Goal: Transaction & Acquisition: Obtain resource

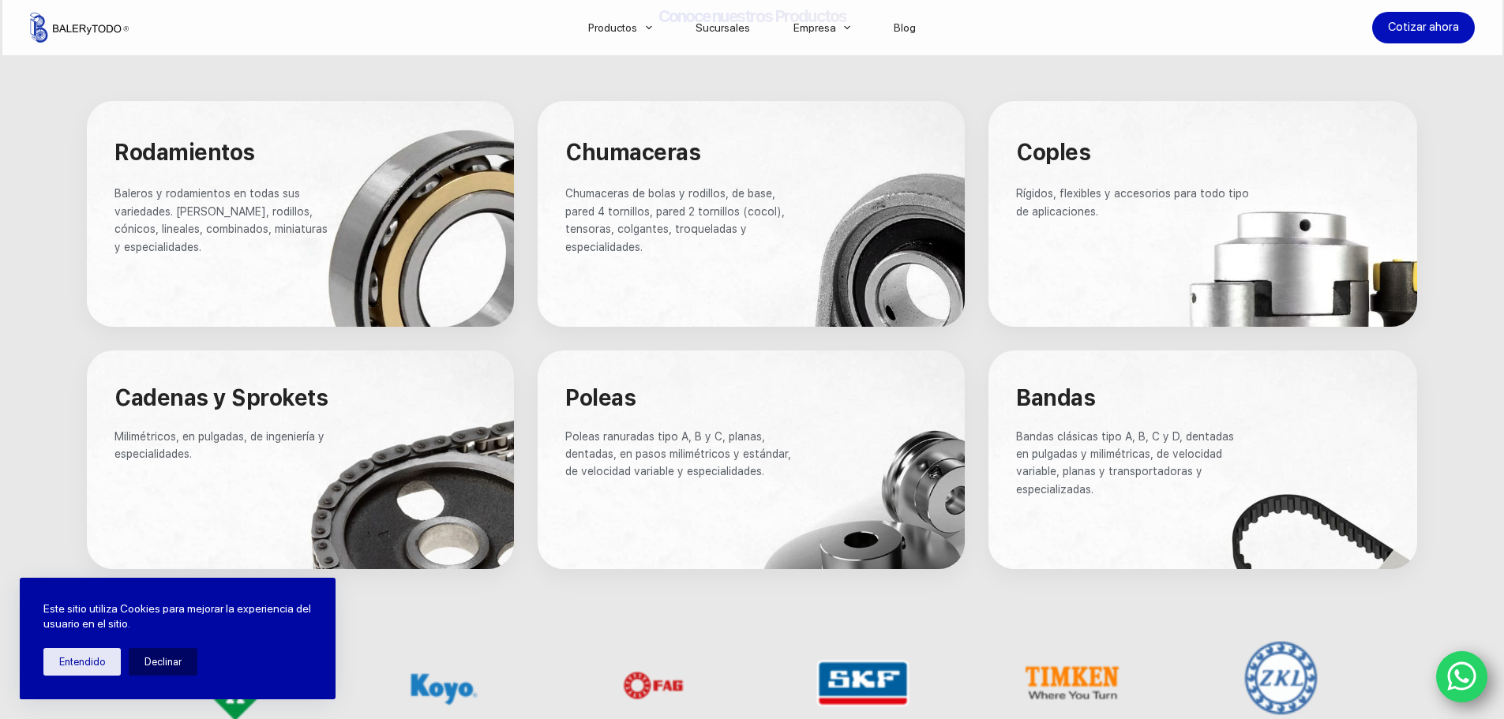
scroll to position [951, 0]
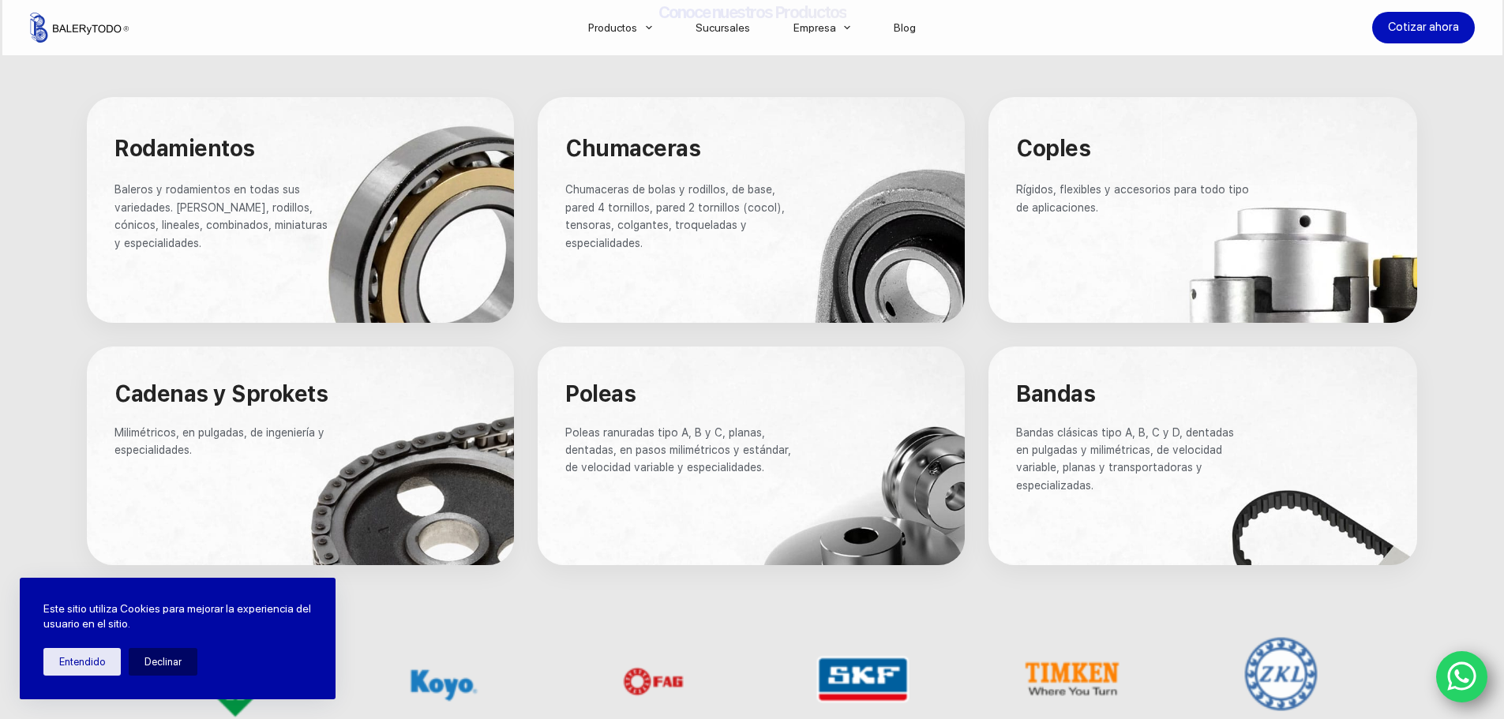
drag, startPoint x: 1514, startPoint y: 120, endPoint x: 1524, endPoint y: 308, distance: 188.1
click at [1248, 247] on div at bounding box center [1202, 210] width 429 height 226
click at [1206, 240] on div at bounding box center [1202, 210] width 429 height 226
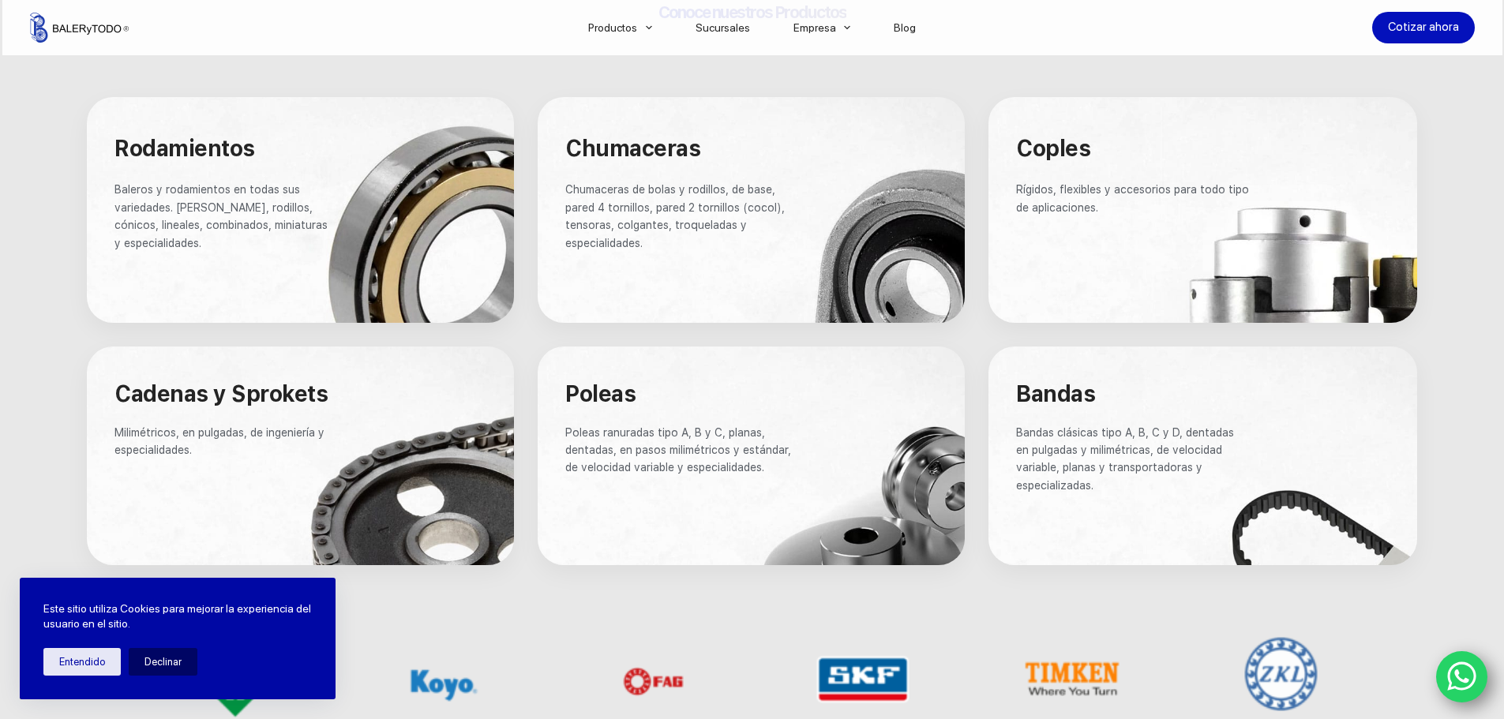
click at [1206, 240] on div at bounding box center [1202, 210] width 429 height 226
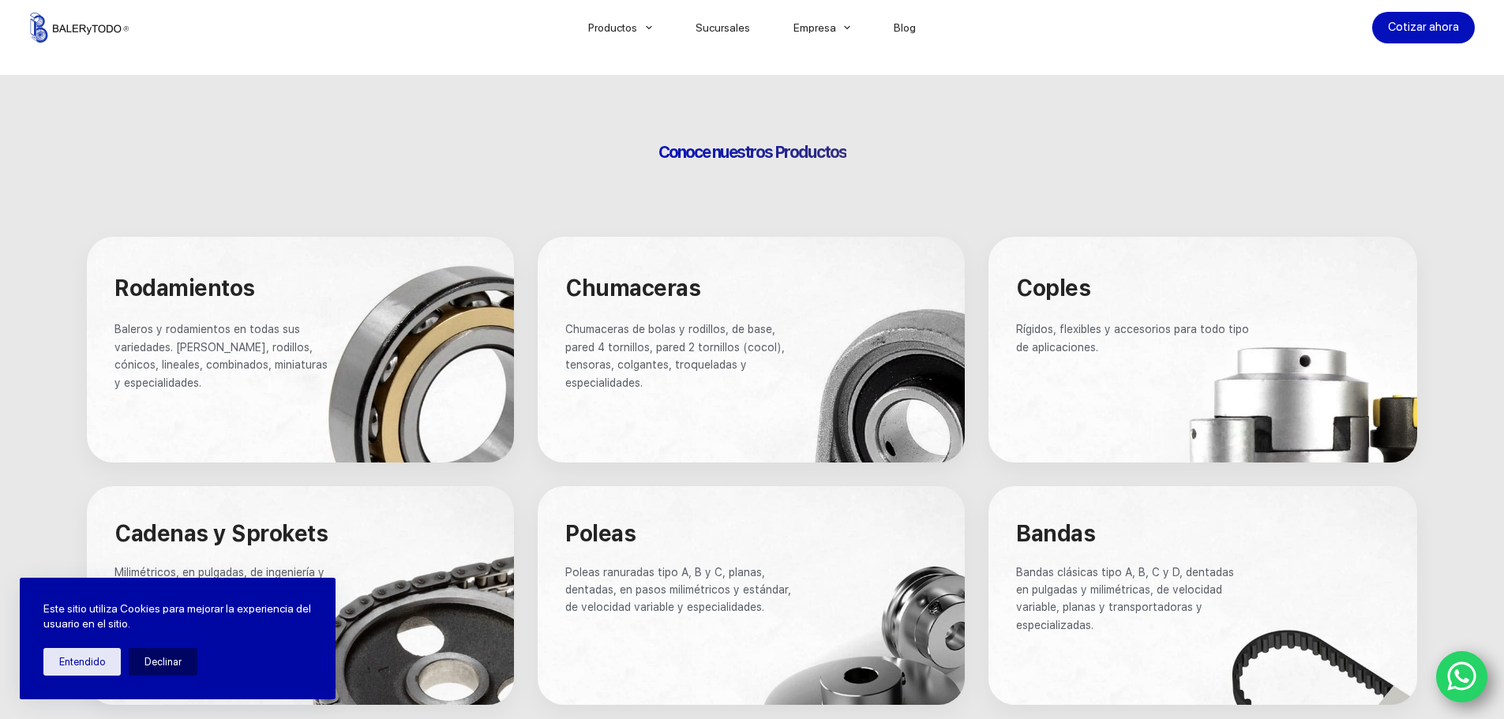
scroll to position [0, 0]
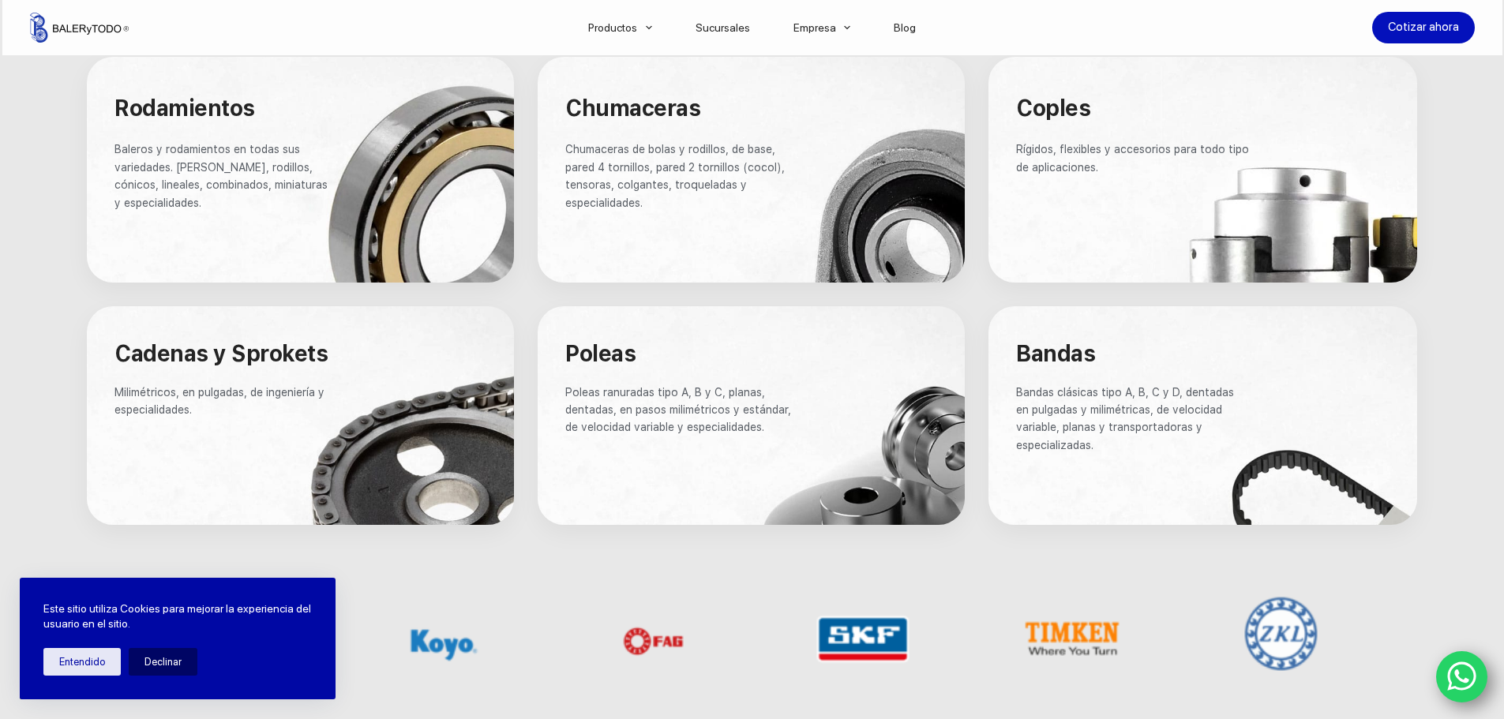
scroll to position [966, 0]
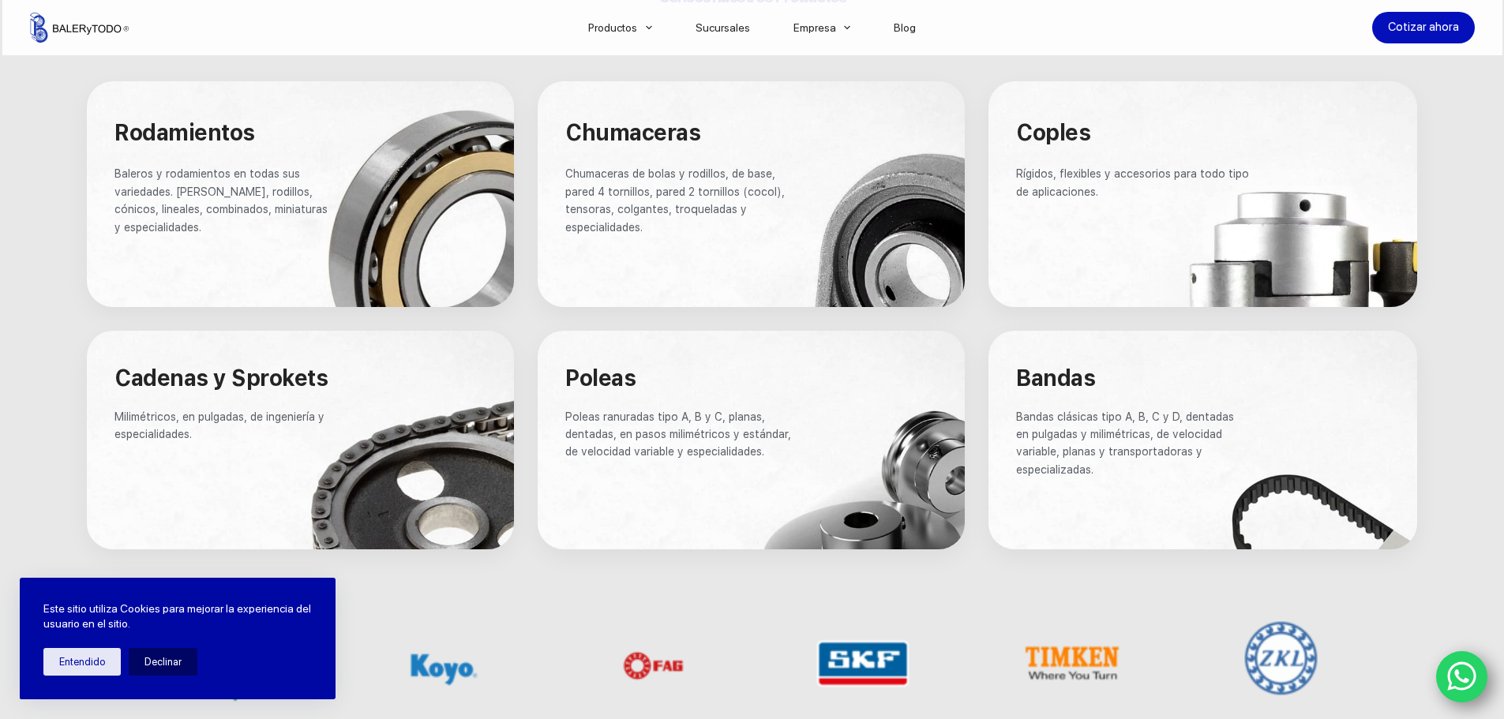
click at [823, 475] on div at bounding box center [751, 440] width 427 height 219
click at [710, 420] on span "Poleas ranuradas tipo A, B y C, planas, dentadas, en pasos milimétricos y están…" at bounding box center [679, 435] width 229 height 48
click at [807, 505] on div at bounding box center [751, 440] width 427 height 219
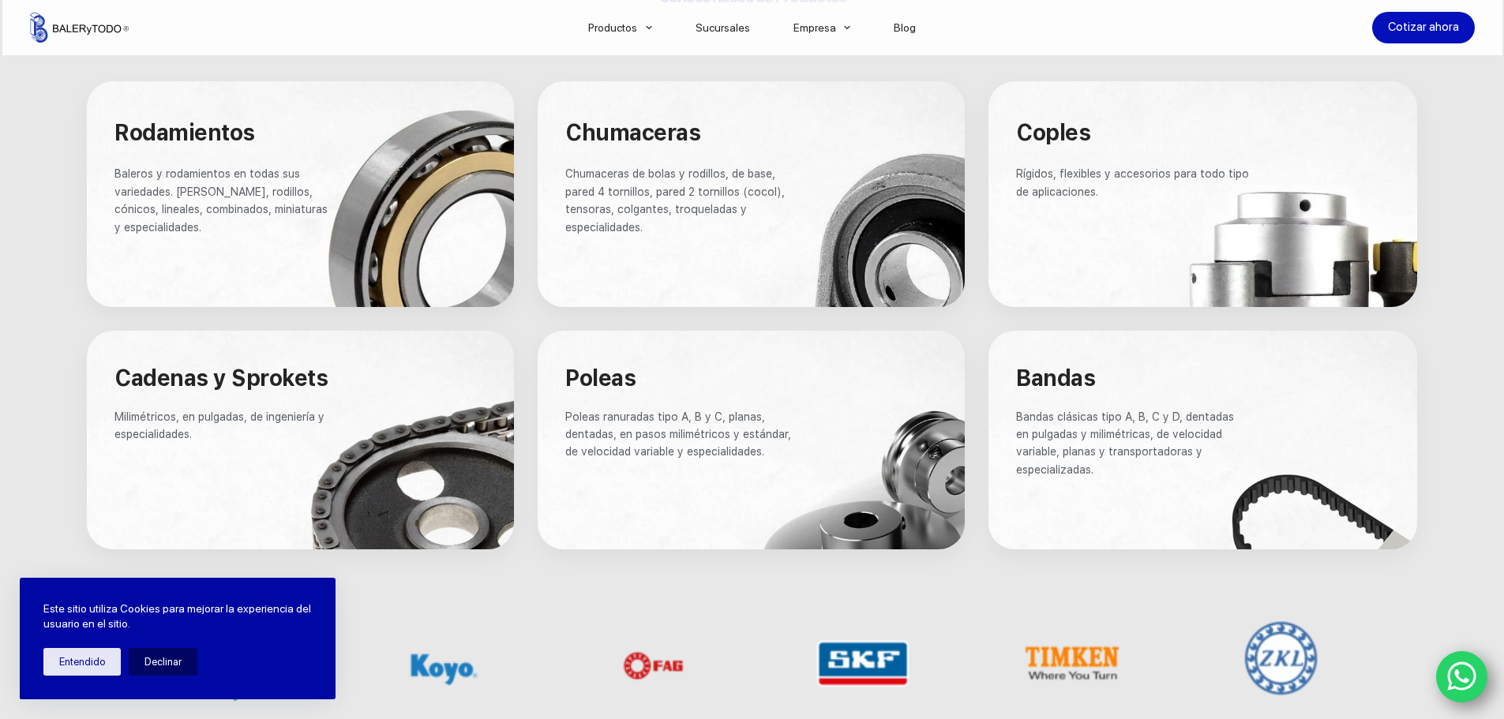
click at [640, 391] on h4 "Poleas" at bounding box center [681, 379] width 233 height 27
click at [632, 384] on span "Poleas" at bounding box center [600, 378] width 70 height 27
click at [878, 527] on div at bounding box center [751, 440] width 427 height 219
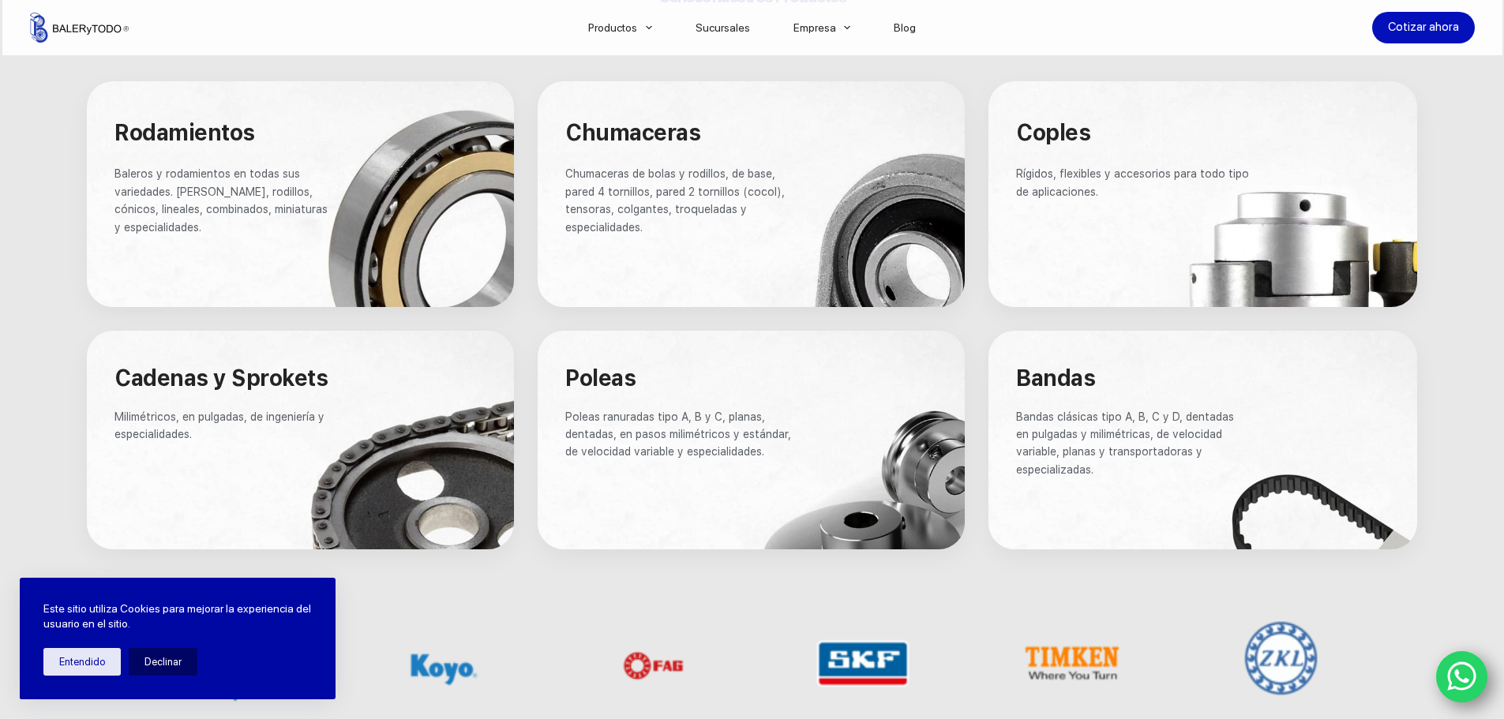
click at [878, 527] on div at bounding box center [751, 440] width 427 height 219
drag, startPoint x: 878, startPoint y: 527, endPoint x: 656, endPoint y: 413, distance: 249.7
click at [656, 413] on span "Poleas ranuradas tipo A, B y C, planas, dentadas, en pasos milimétricos y están…" at bounding box center [679, 435] width 229 height 48
click at [647, 379] on h4 "Poleas" at bounding box center [681, 379] width 233 height 27
click at [619, 377] on span "Poleas" at bounding box center [600, 378] width 70 height 27
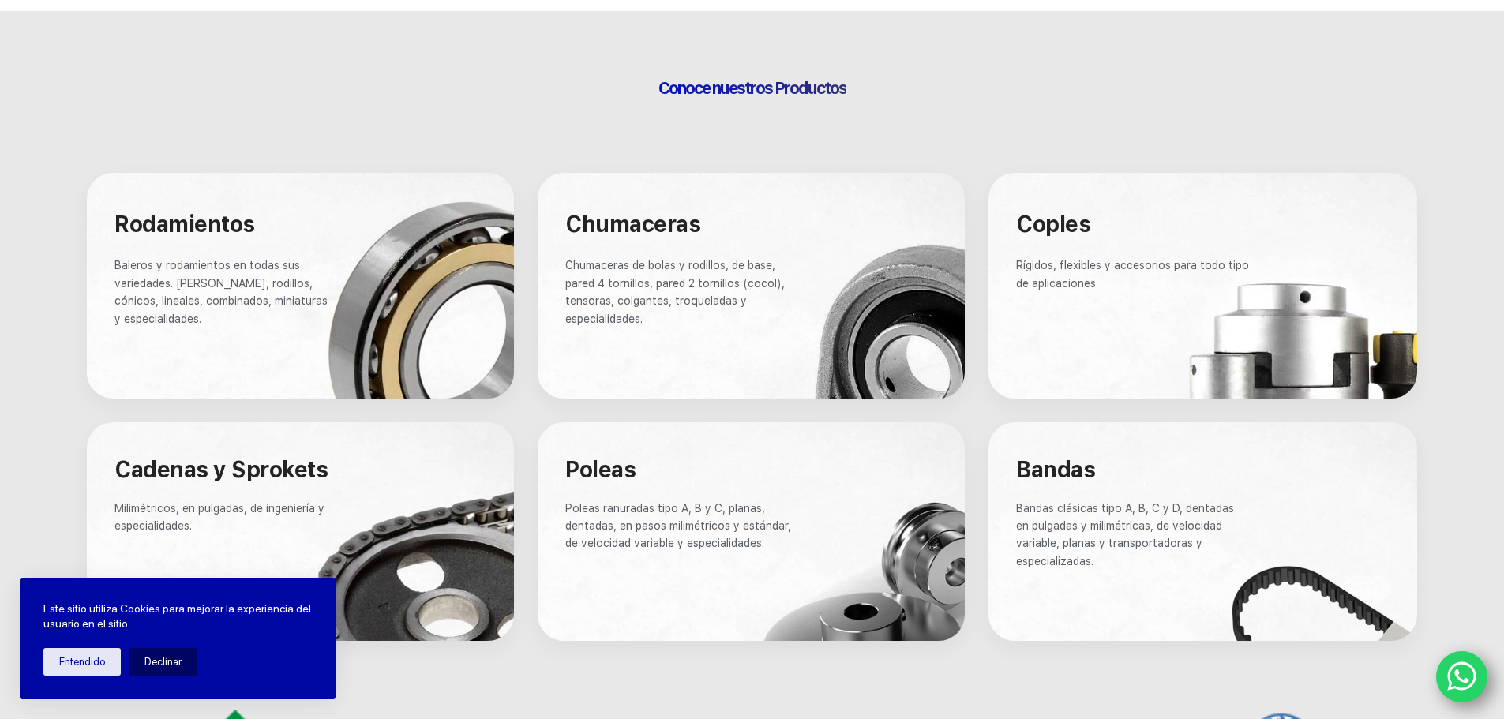
scroll to position [0, 0]
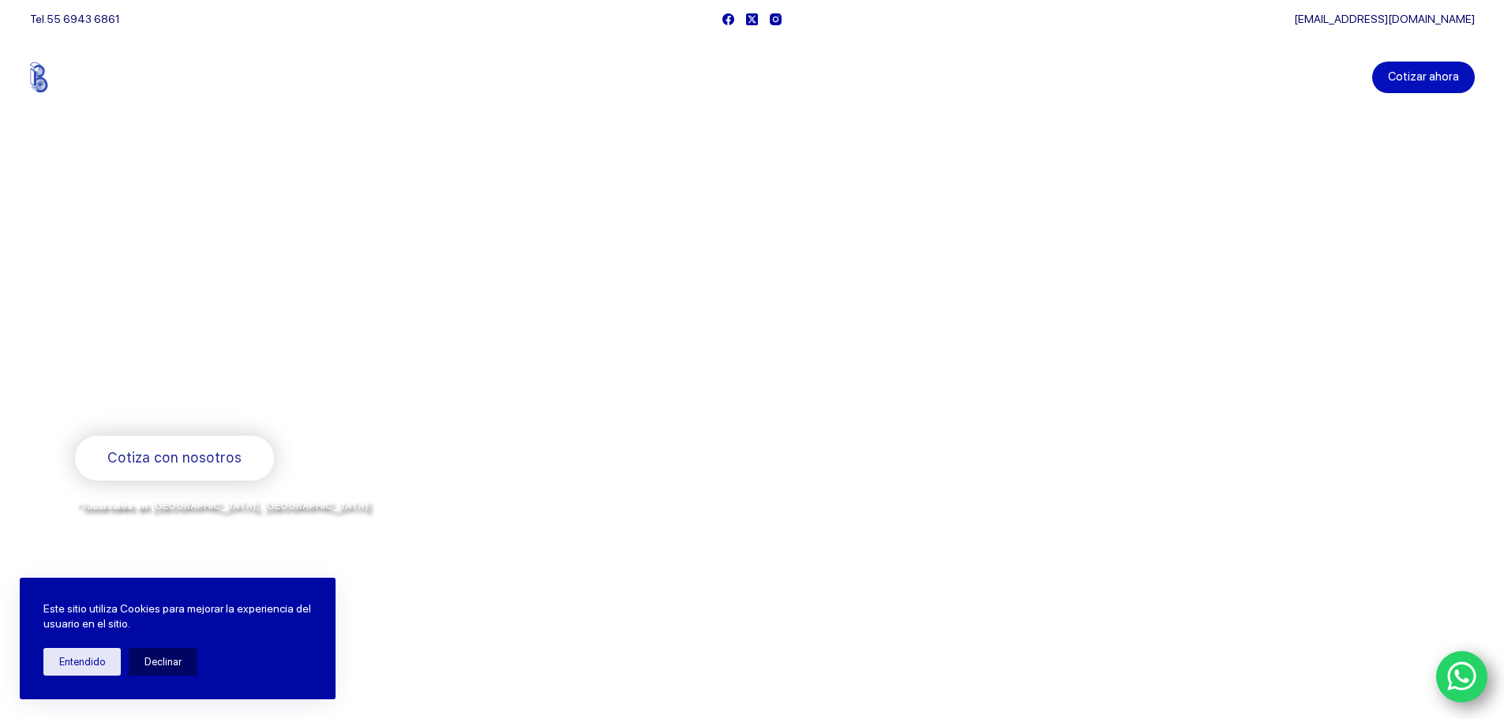
click at [1431, 81] on link "Cotizar ahora" at bounding box center [1423, 78] width 103 height 32
